Goal: Task Accomplishment & Management: Use online tool/utility

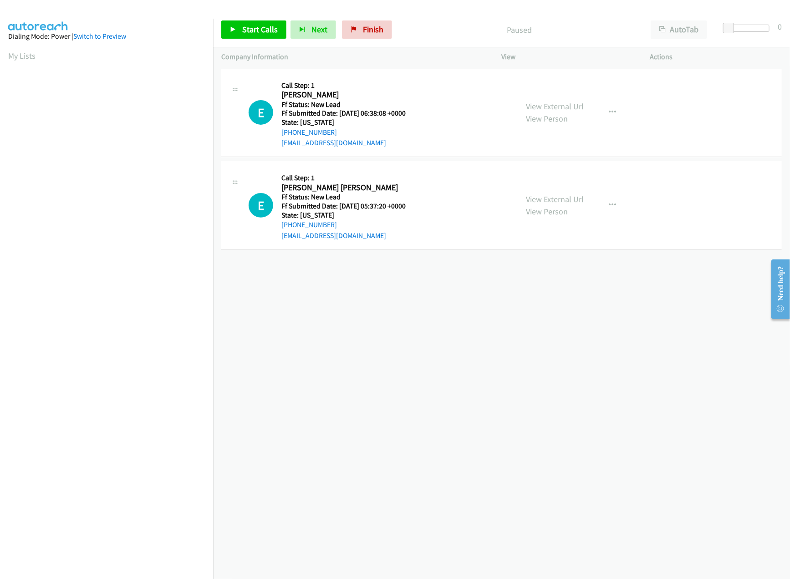
drag, startPoint x: 420, startPoint y: 333, endPoint x: 428, endPoint y: 294, distance: 40.4
click at [420, 333] on div "+1 415-964-1034 Call failed - Please reload the list and try again The Callbar …" at bounding box center [501, 322] width 577 height 512
click at [551, 194] on link "View External Url" at bounding box center [555, 199] width 58 height 10
click at [578, 99] on div "View External Url View Person View External Url Email Schedule/Manage Callback …" at bounding box center [596, 113] width 157 height 72
click at [577, 101] on link "View External Url" at bounding box center [555, 106] width 58 height 10
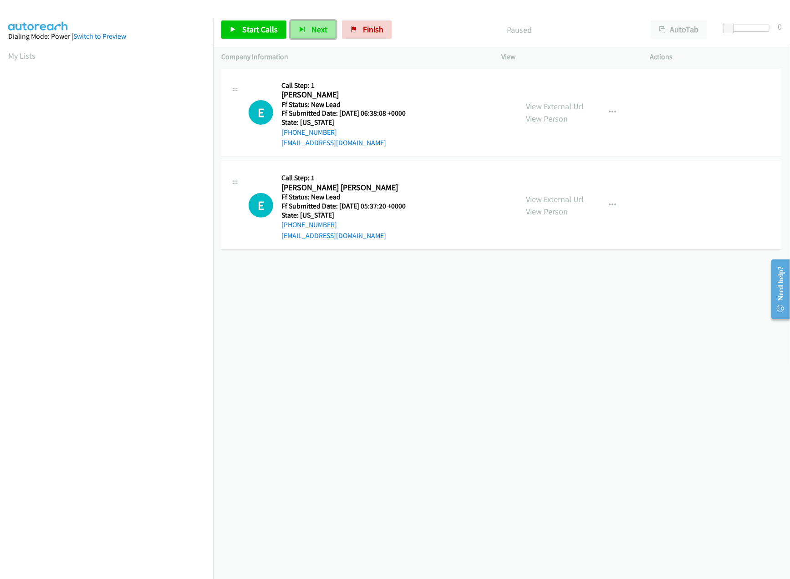
click at [295, 25] on button "Next" at bounding box center [313, 29] width 46 height 18
click at [242, 29] on span "Start Calls" at bounding box center [259, 29] width 35 height 10
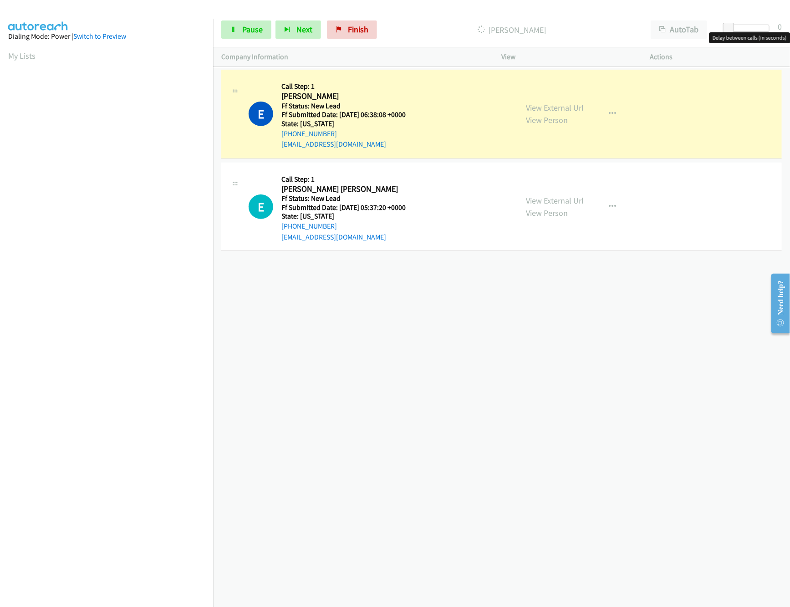
click at [739, 26] on div at bounding box center [748, 28] width 42 height 7
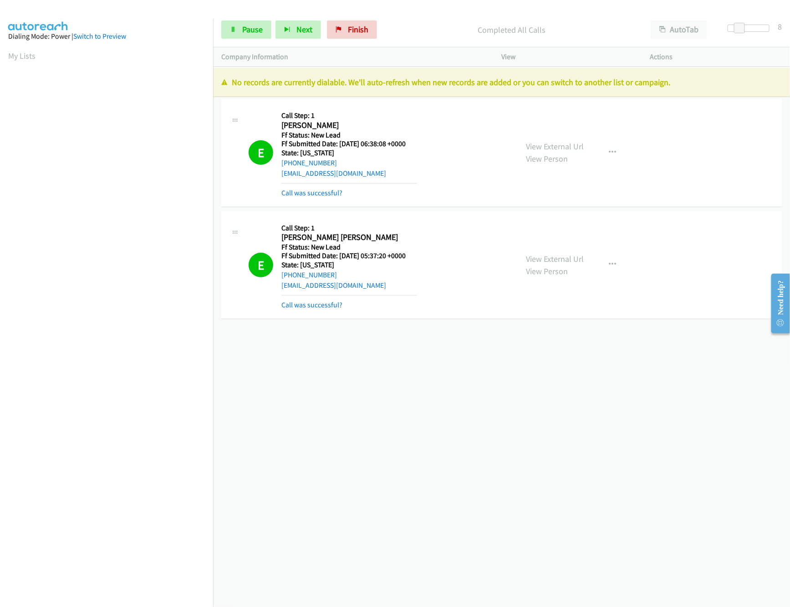
click at [250, 40] on div "Start Calls Pause Next Finish Completed All Calls AutoTab AutoTab 8" at bounding box center [501, 29] width 577 height 35
click at [253, 28] on span "Pause" at bounding box center [252, 29] width 20 height 10
click at [367, 29] on span "Finish" at bounding box center [373, 29] width 20 height 10
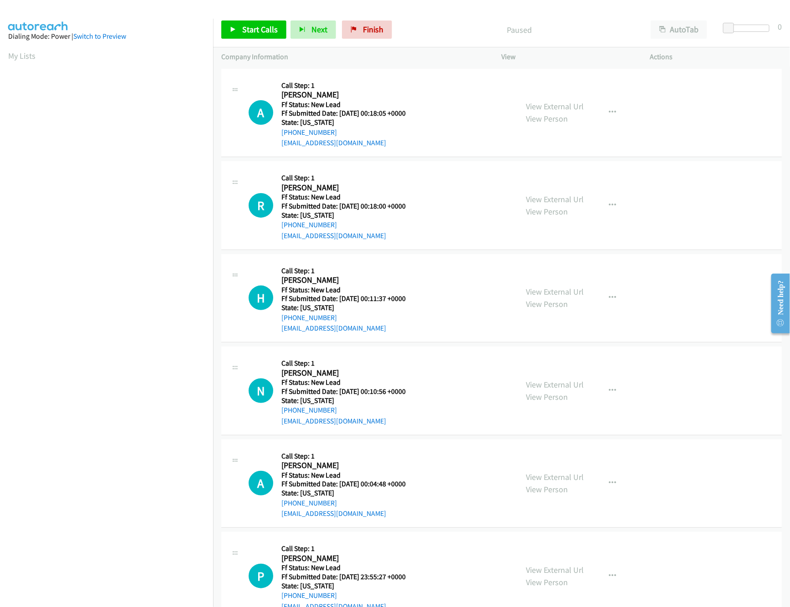
click at [411, 76] on div "A Callback Scheduled Call Step: 1 Alex Schmidt America/Los_Angeles Ff Status: N…" at bounding box center [501, 113] width 560 height 89
click at [529, 104] on link "View External Url" at bounding box center [555, 106] width 58 height 10
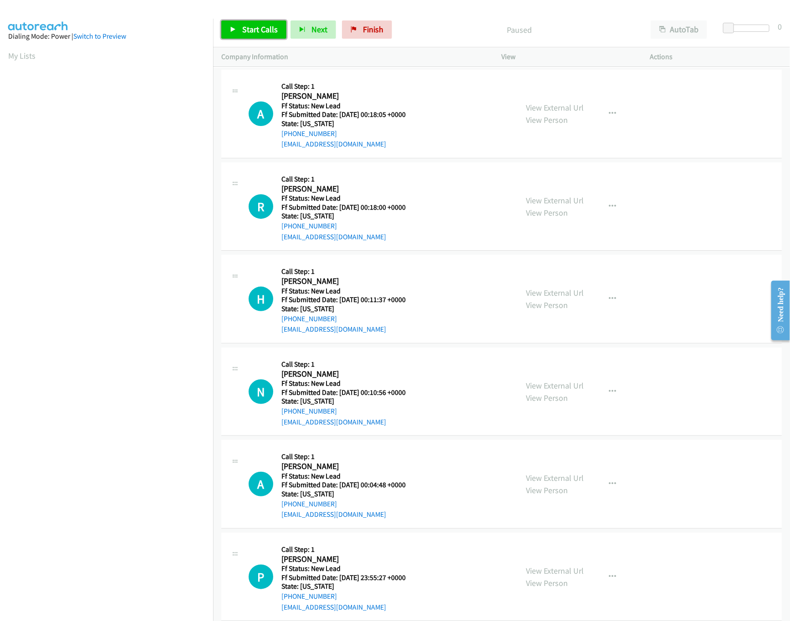
drag, startPoint x: 246, startPoint y: 25, endPoint x: 254, endPoint y: 30, distance: 9.8
click at [246, 25] on span "Start Calls" at bounding box center [259, 29] width 35 height 10
click at [757, 26] on div at bounding box center [744, 28] width 42 height 7
click at [544, 202] on link "View External Url" at bounding box center [555, 200] width 58 height 10
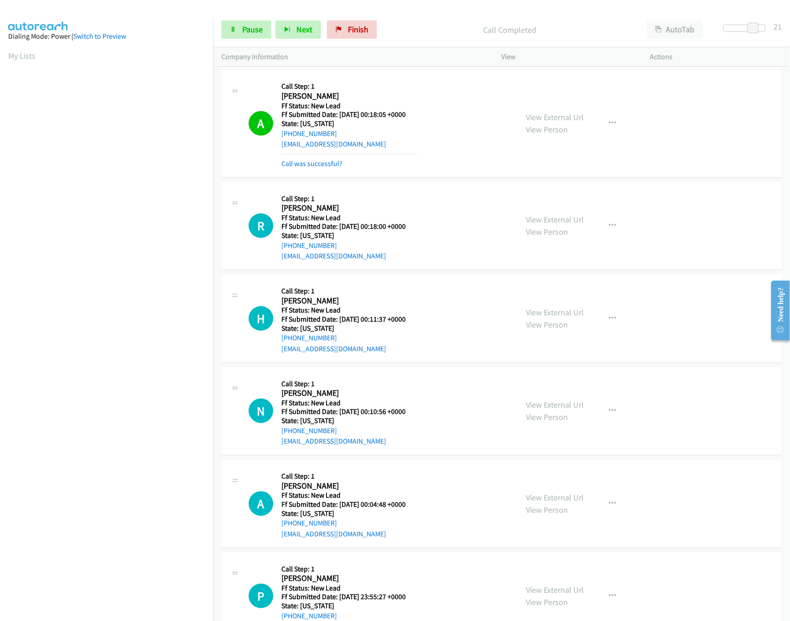
click at [543, 306] on div "View External Url View Person View External Url Email Schedule/Manage Callback …" at bounding box center [596, 319] width 157 height 72
click at [544, 308] on link "View External Url" at bounding box center [555, 312] width 58 height 10
click at [543, 313] on link "View External Url" at bounding box center [555, 312] width 58 height 10
click at [552, 409] on link "View External Url" at bounding box center [555, 405] width 58 height 10
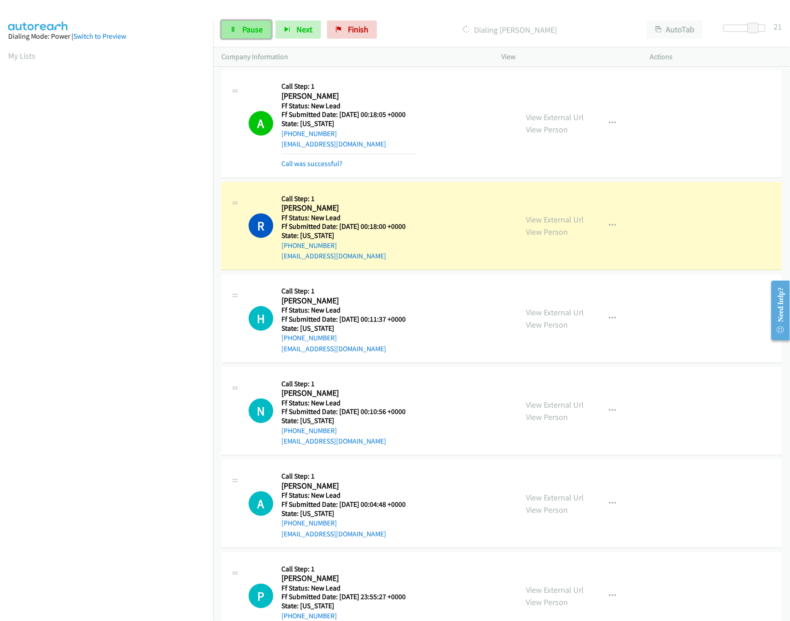
click at [254, 33] on span "Pause" at bounding box center [252, 29] width 20 height 10
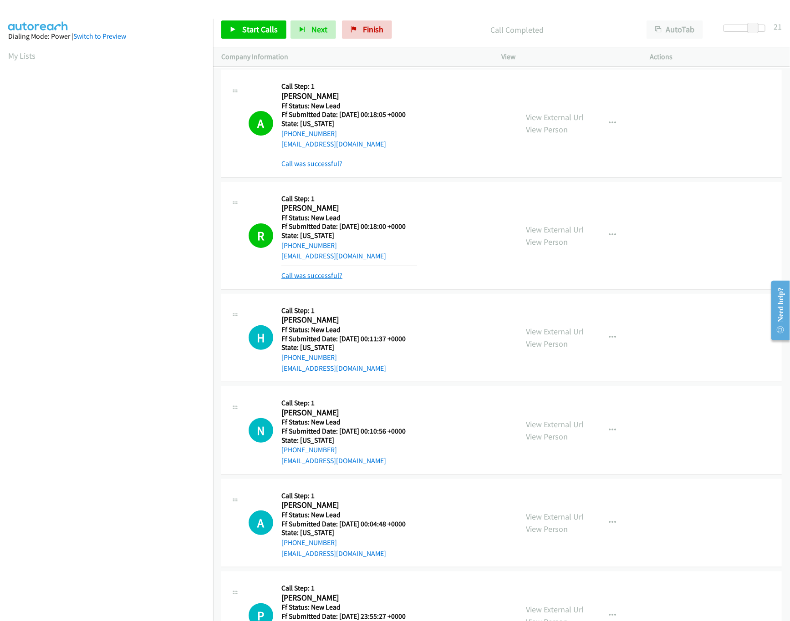
click at [323, 278] on link "Call was successful?" at bounding box center [311, 275] width 61 height 9
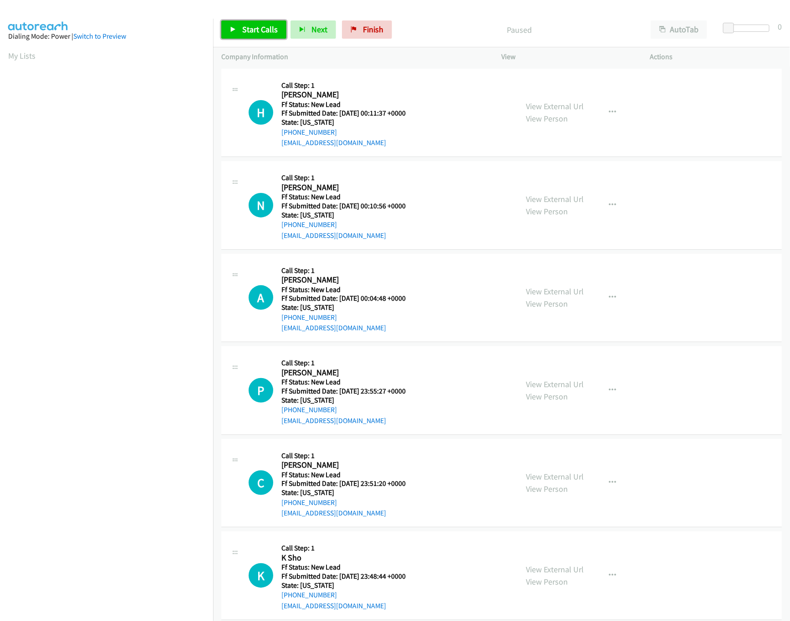
click at [240, 31] on link "Start Calls" at bounding box center [253, 29] width 65 height 18
click at [542, 292] on link "View External Url" at bounding box center [555, 291] width 58 height 10
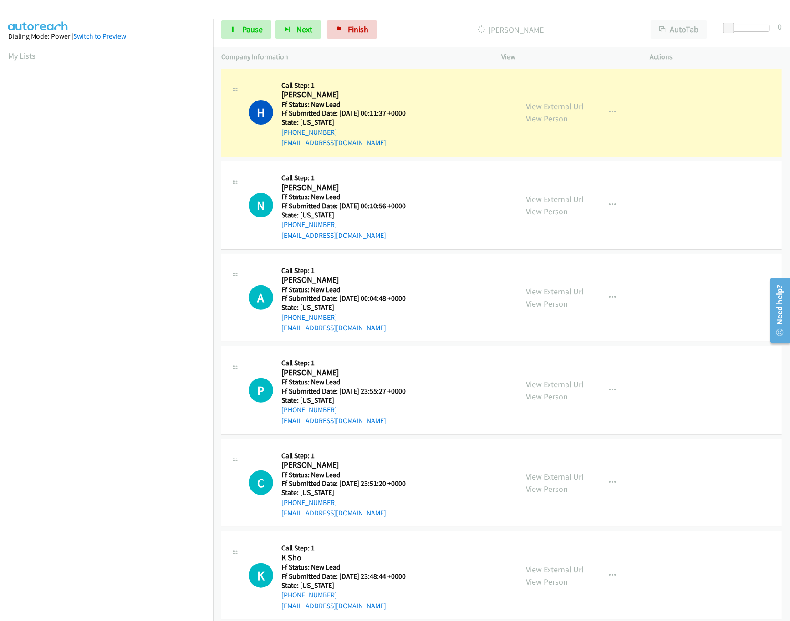
click at [764, 33] on div at bounding box center [748, 32] width 58 height 14
click at [764, 30] on div at bounding box center [744, 28] width 42 height 7
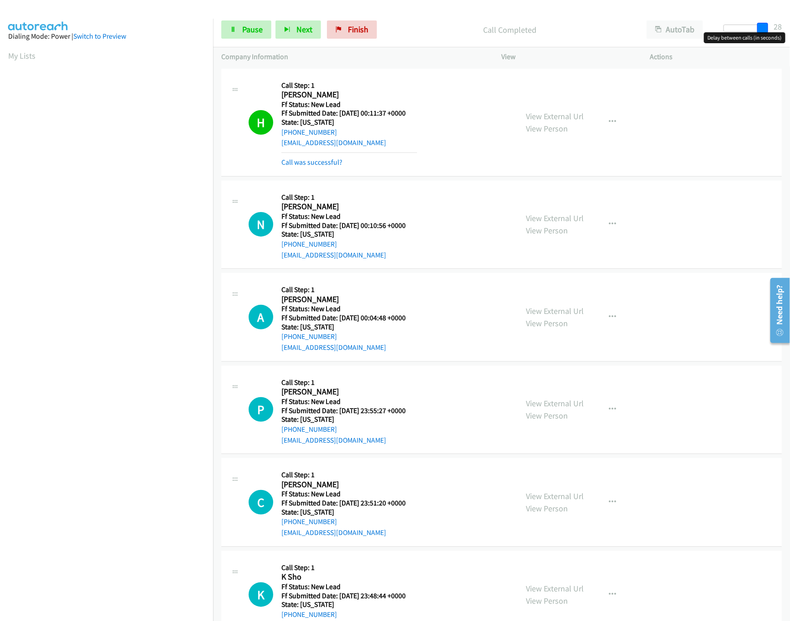
click at [766, 30] on span at bounding box center [762, 28] width 11 height 11
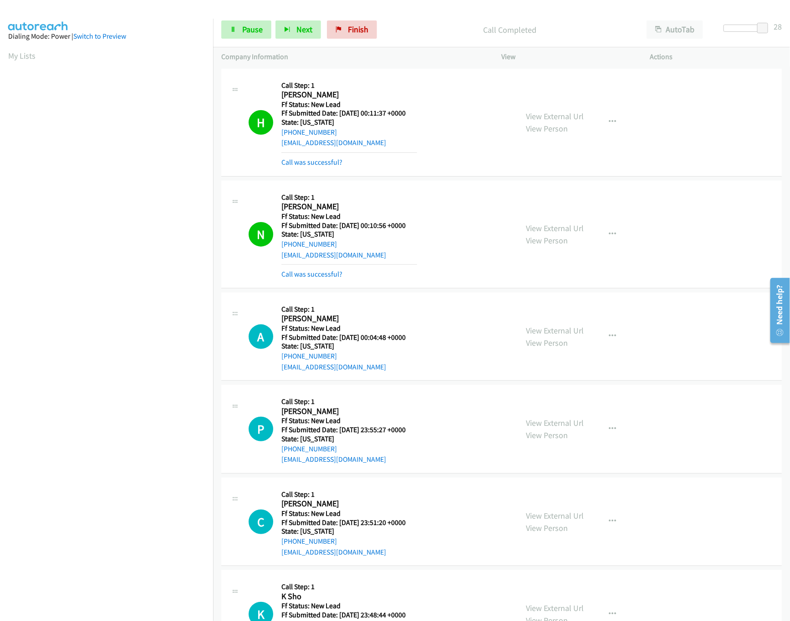
scroll to position [182, 0]
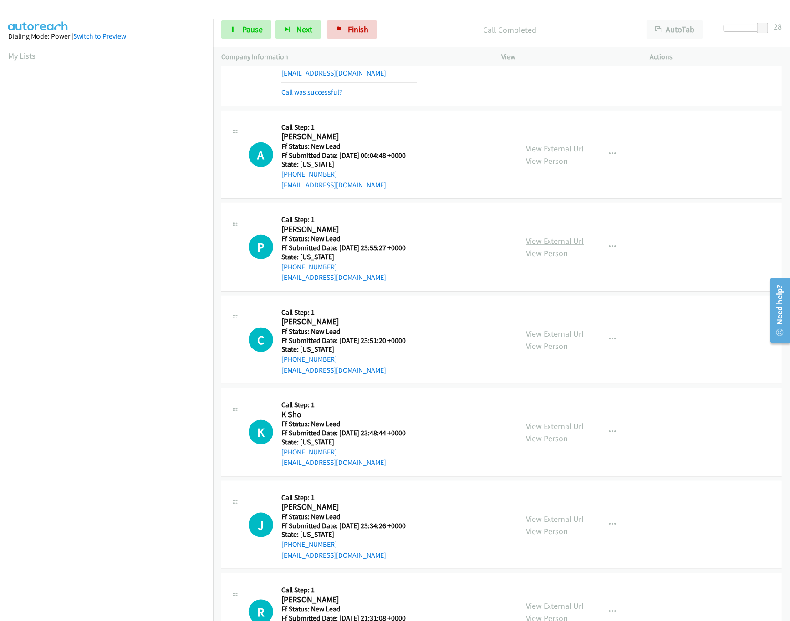
click at [543, 239] on link "View External Url" at bounding box center [555, 241] width 58 height 10
click at [545, 331] on link "View External Url" at bounding box center [555, 334] width 58 height 10
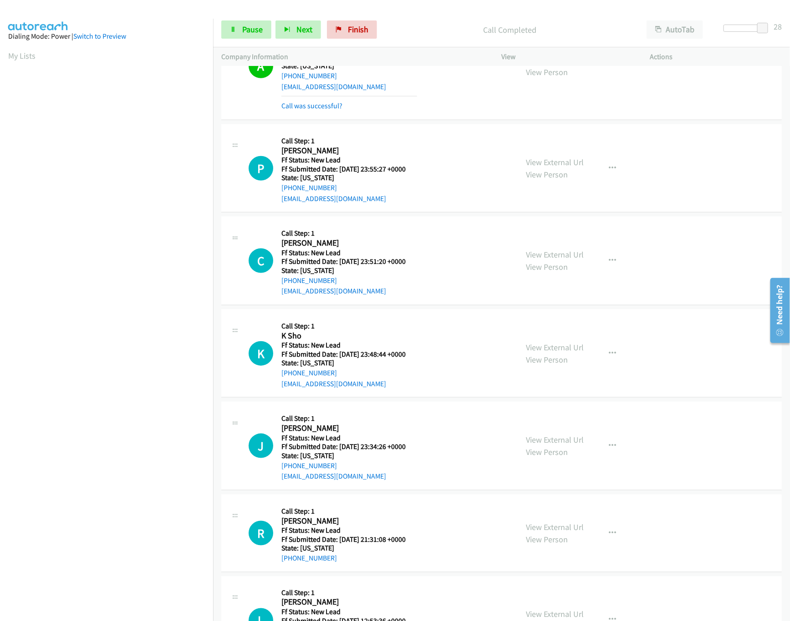
scroll to position [343, 0]
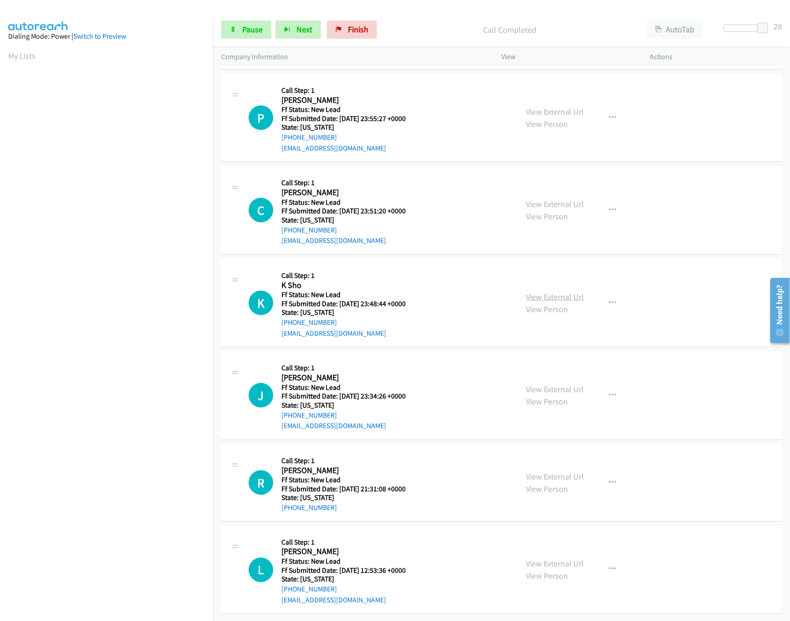
click at [560, 292] on link "View External Url" at bounding box center [555, 297] width 58 height 10
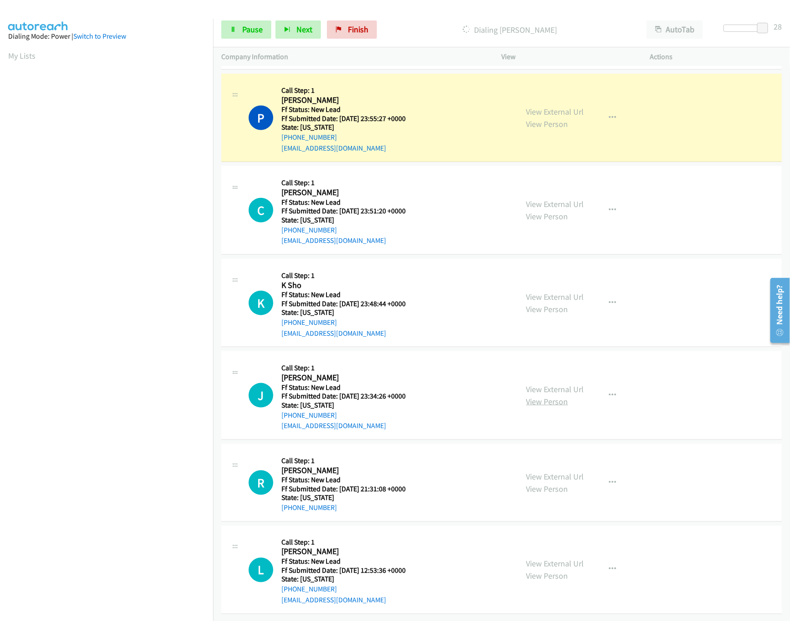
click at [544, 396] on link "View Person" at bounding box center [547, 401] width 42 height 10
click at [547, 384] on link "View External Url" at bounding box center [555, 389] width 58 height 10
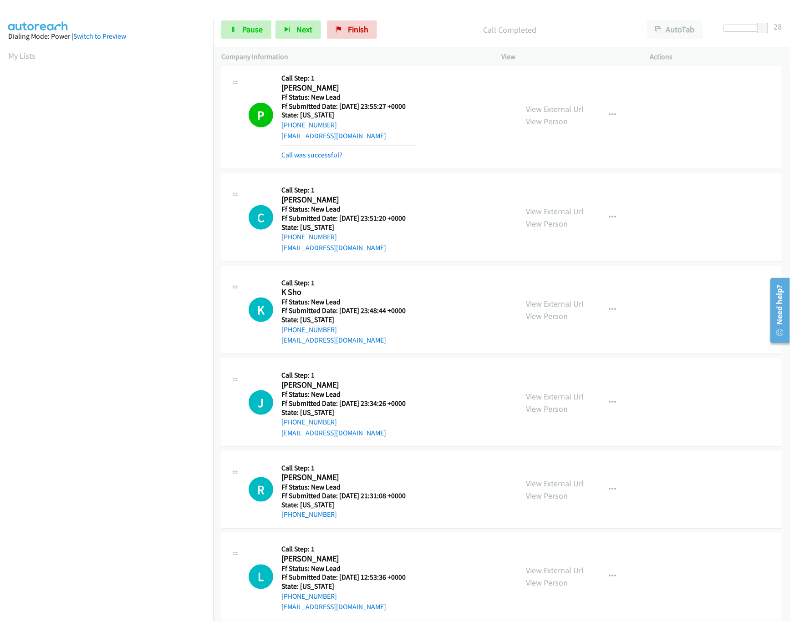
scroll to position [363, 0]
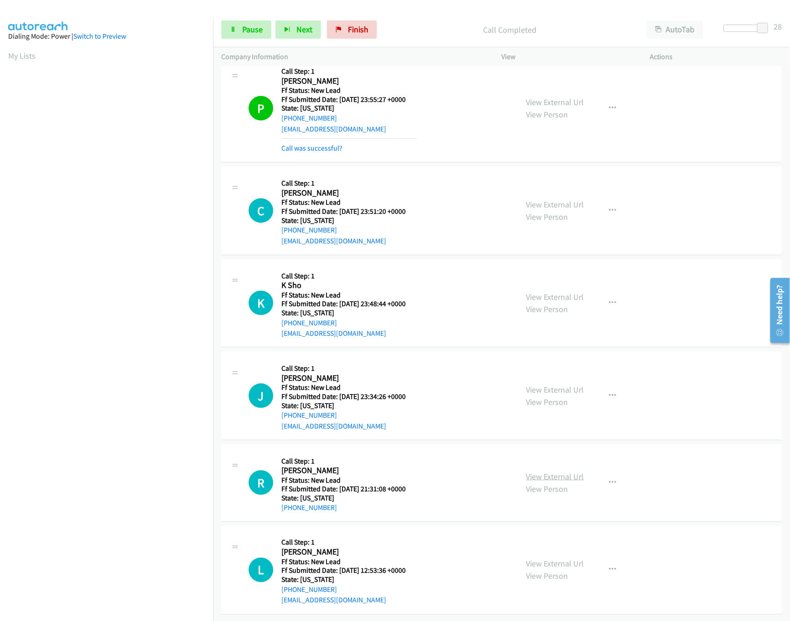
click at [563, 471] on link "View External Url" at bounding box center [555, 476] width 58 height 10
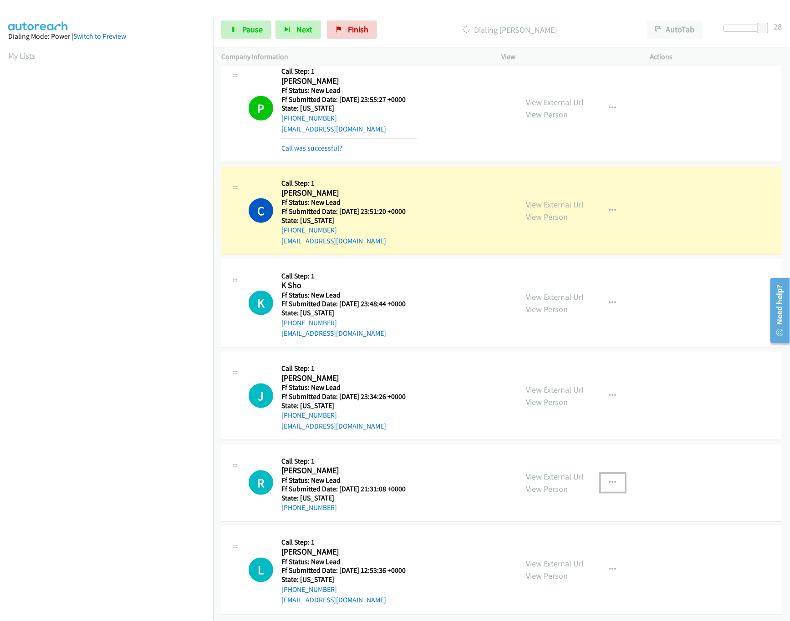
click at [610, 479] on icon "button" at bounding box center [612, 482] width 7 height 7
click at [538, 534] on link "Skip Call" at bounding box center [563, 542] width 121 height 18
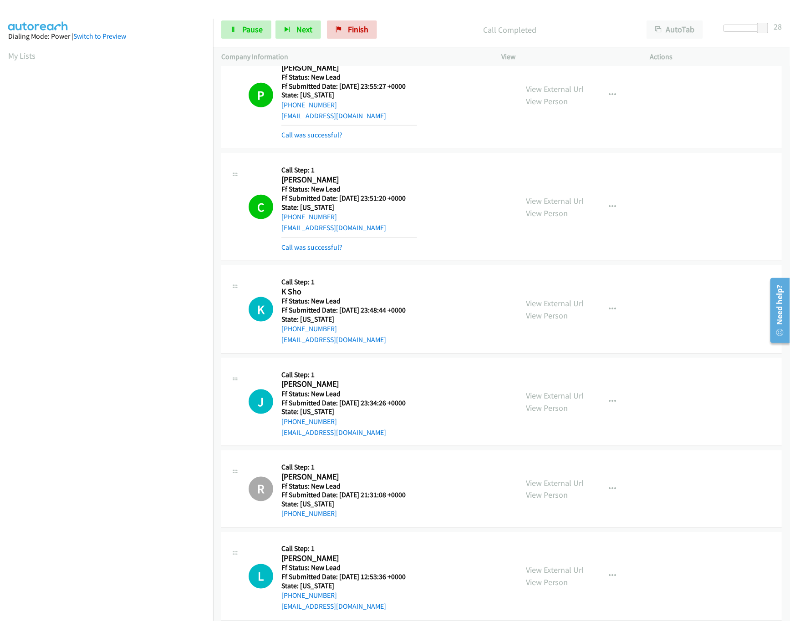
scroll to position [383, 0]
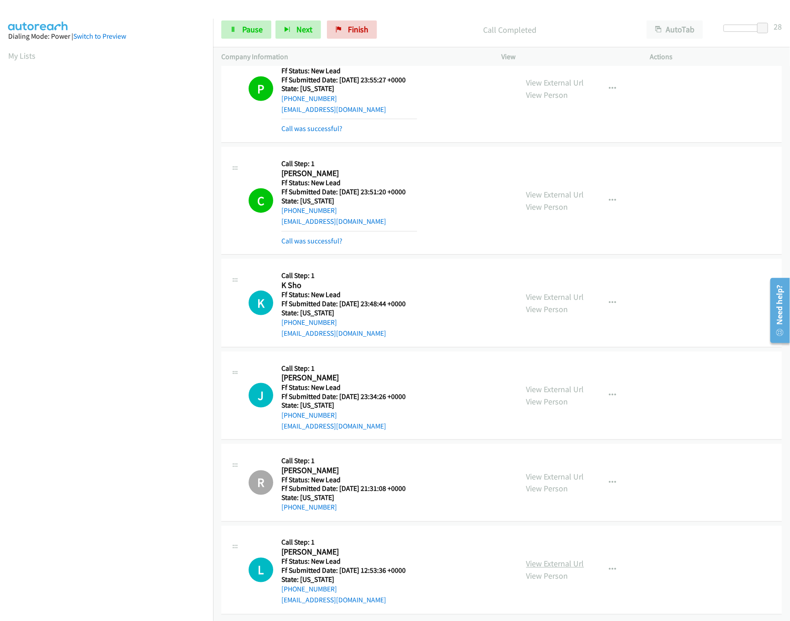
click at [555, 559] on link "View External Url" at bounding box center [555, 564] width 58 height 10
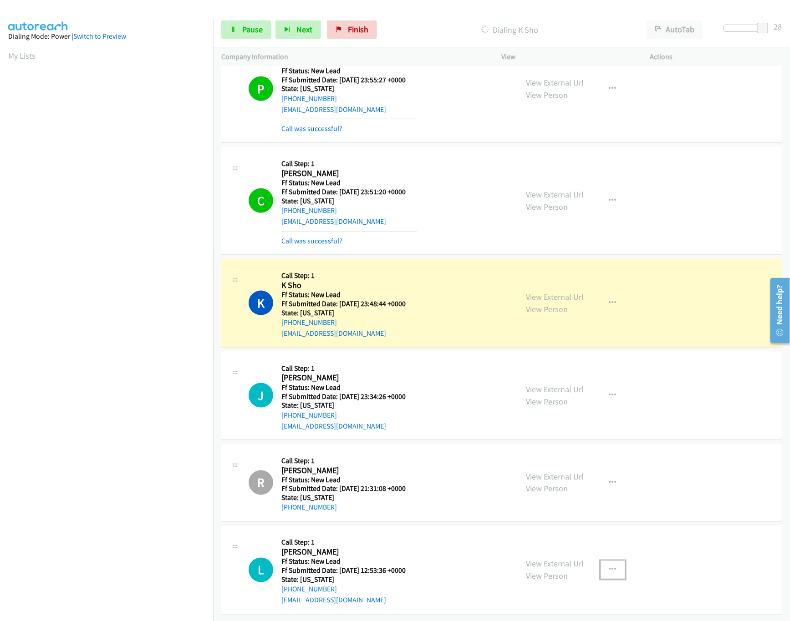
click at [611, 561] on button "button" at bounding box center [612, 570] width 25 height 18
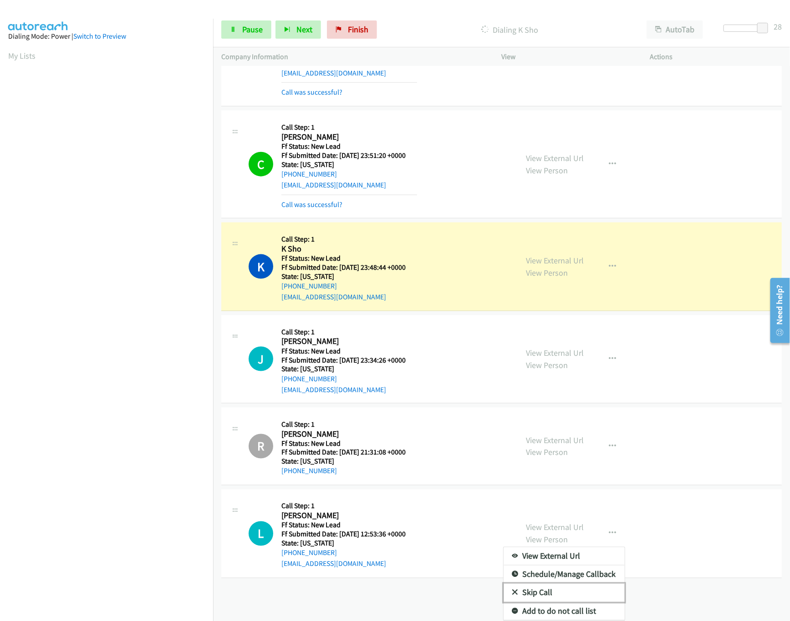
click at [541, 584] on link "Skip Call" at bounding box center [563, 593] width 121 height 18
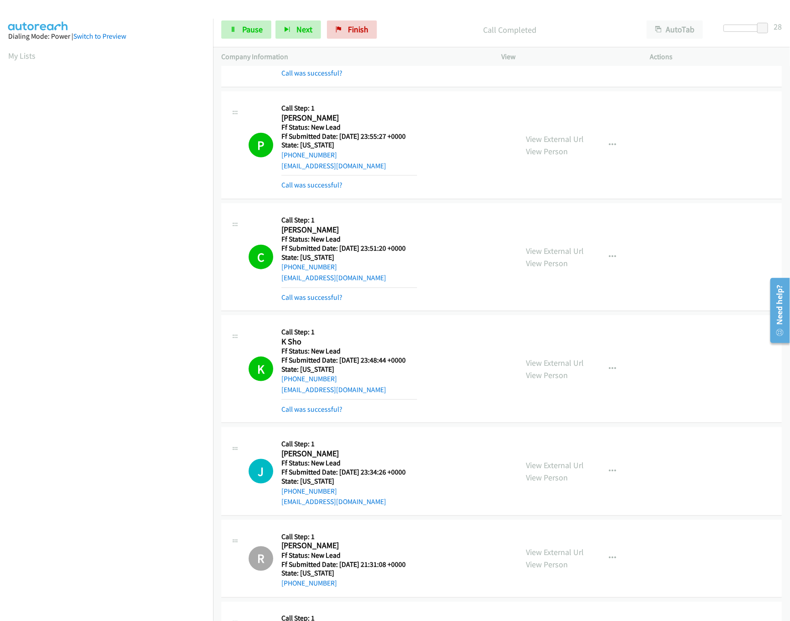
scroll to position [402, 0]
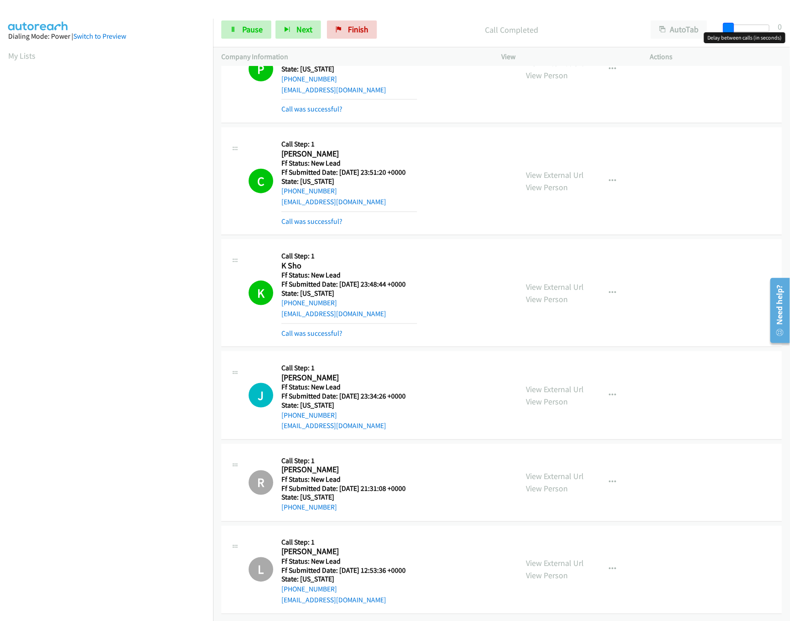
drag, startPoint x: 762, startPoint y: 28, endPoint x: 575, endPoint y: 31, distance: 187.1
click at [575, 31] on div "Start Calls Pause Next Finish Call Completed AutoTab AutoTab 0" at bounding box center [501, 29] width 577 height 35
click at [250, 24] on link "Pause" at bounding box center [246, 29] width 50 height 18
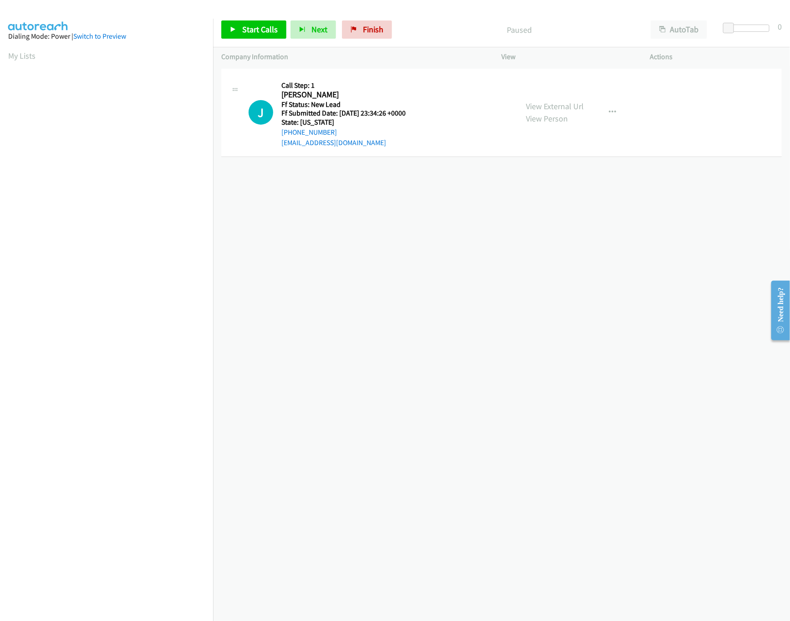
scroll to position [0, 3]
click at [254, 29] on span "Start Calls" at bounding box center [259, 29] width 35 height 10
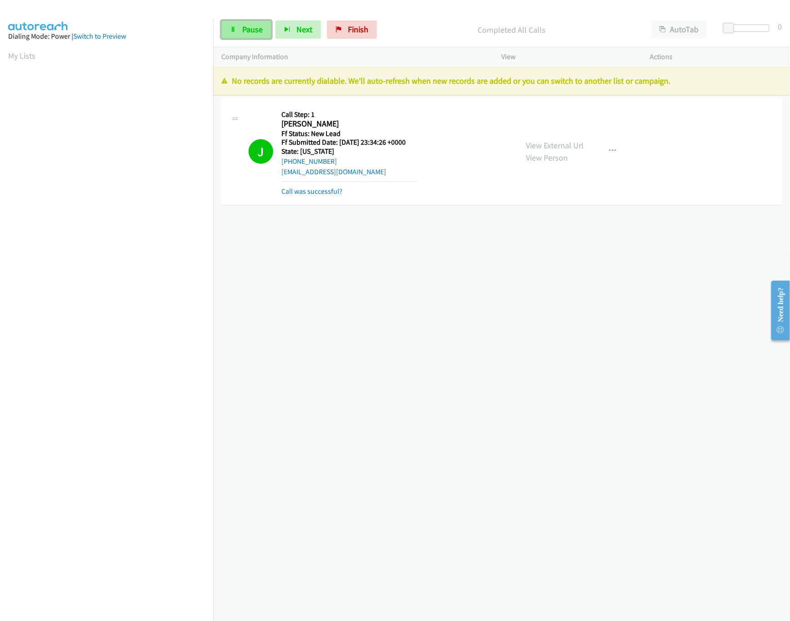
click at [237, 28] on link "Pause" at bounding box center [246, 29] width 50 height 18
click at [375, 31] on span "Finish" at bounding box center [373, 29] width 20 height 10
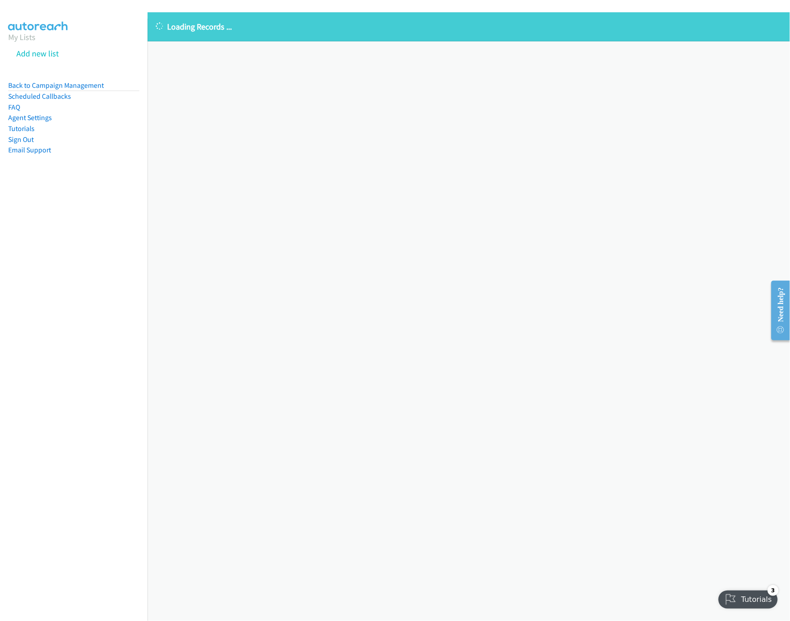
click at [317, 269] on div "Loading Records ... Sorry, something went wrong please try again." at bounding box center [468, 316] width 642 height 609
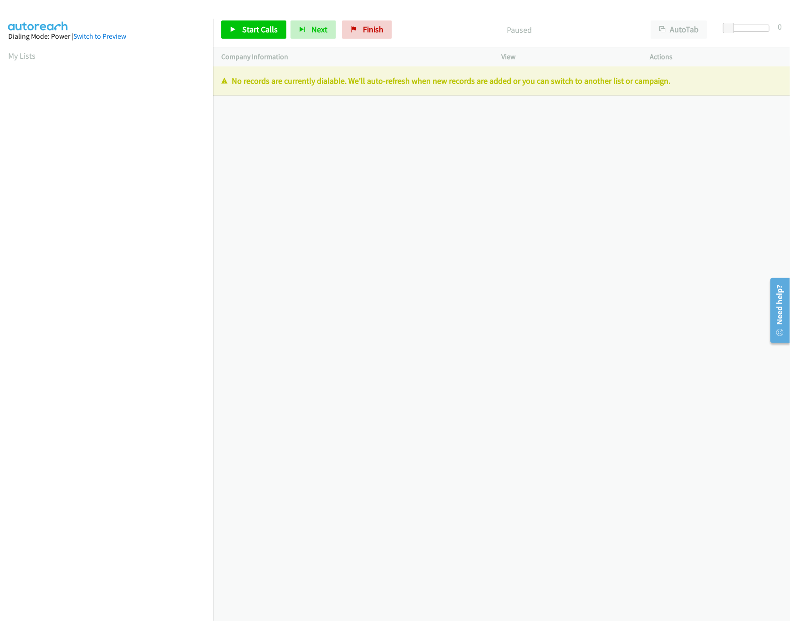
click at [414, 151] on div "[PHONE_NUMBER] Call failed - Please reload the list and try again The Callbar F…" at bounding box center [501, 343] width 577 height 555
click at [375, 30] on span "Finish" at bounding box center [373, 29] width 20 height 10
click at [365, 19] on div "Start Calls Pause Next Finish Paused AutoTab AutoTab 0" at bounding box center [501, 29] width 577 height 35
click at [365, 27] on span "Finish" at bounding box center [373, 29] width 20 height 10
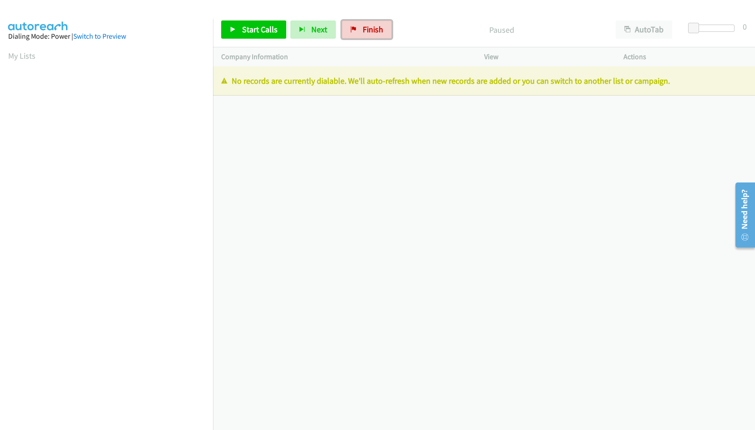
click at [385, 32] on link "Finish" at bounding box center [367, 29] width 50 height 18
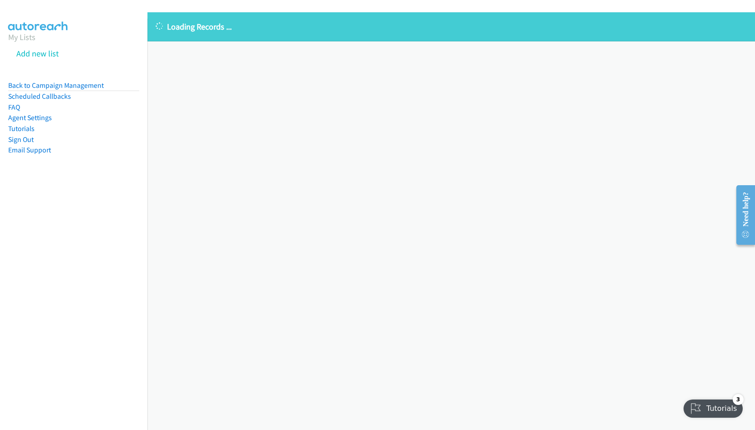
click at [396, 116] on div "Loading Records ... Sorry, something went wrong please try again." at bounding box center [451, 221] width 608 height 418
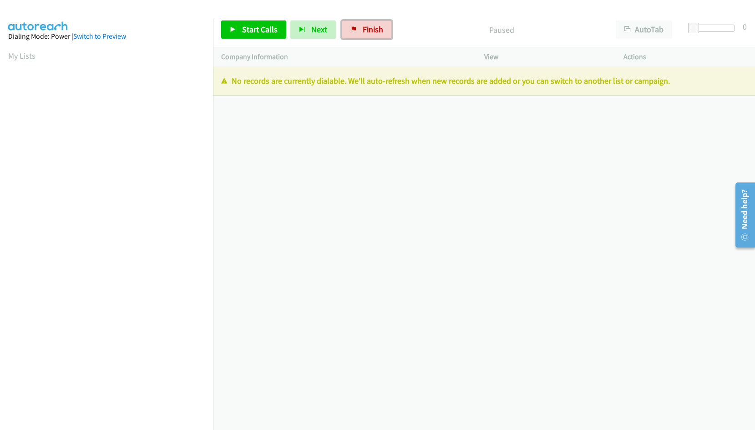
drag, startPoint x: 356, startPoint y: 27, endPoint x: 416, endPoint y: 46, distance: 63.3
click at [356, 27] on link "Finish" at bounding box center [367, 29] width 50 height 18
drag, startPoint x: 362, startPoint y: 25, endPoint x: 441, endPoint y: 43, distance: 81.5
click at [363, 25] on span "Finish" at bounding box center [373, 29] width 20 height 10
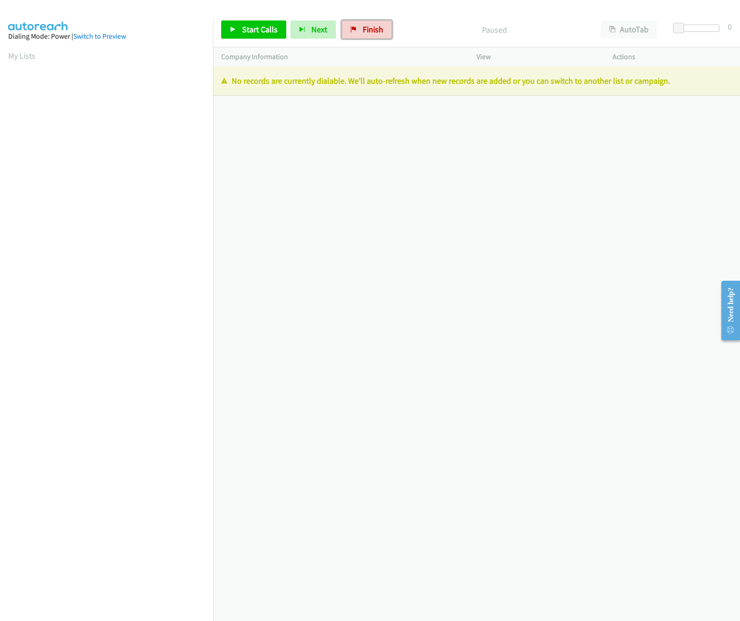
click at [375, 26] on span "Finish" at bounding box center [373, 29] width 20 height 10
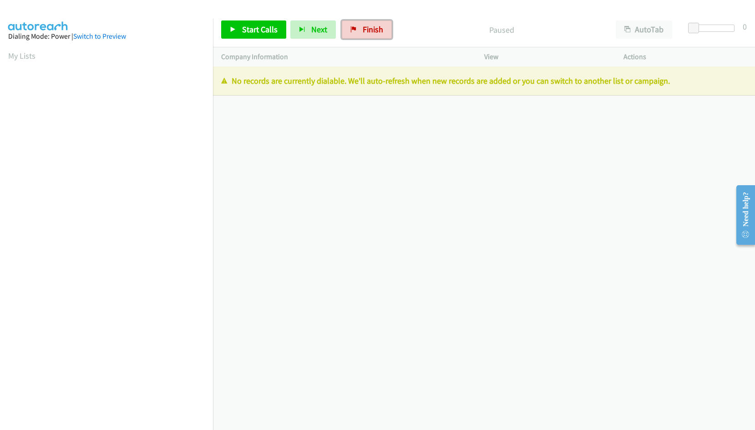
drag, startPoint x: 376, startPoint y: 26, endPoint x: 428, endPoint y: 56, distance: 59.6
click at [376, 26] on span "Finish" at bounding box center [373, 29] width 20 height 10
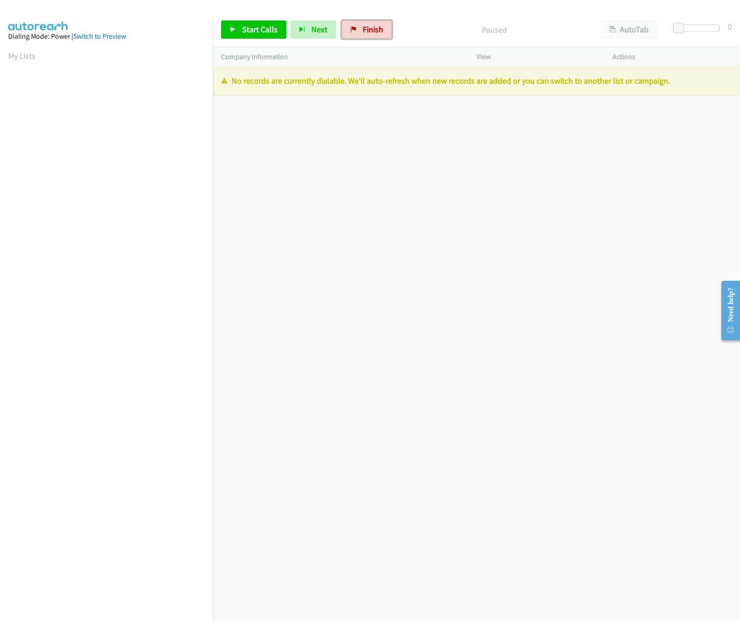
drag, startPoint x: 384, startPoint y: 37, endPoint x: 413, endPoint y: 46, distance: 29.8
click at [384, 37] on link "Finish" at bounding box center [367, 29] width 50 height 18
